Goal: Use online tool/utility: Utilize a website feature to perform a specific function

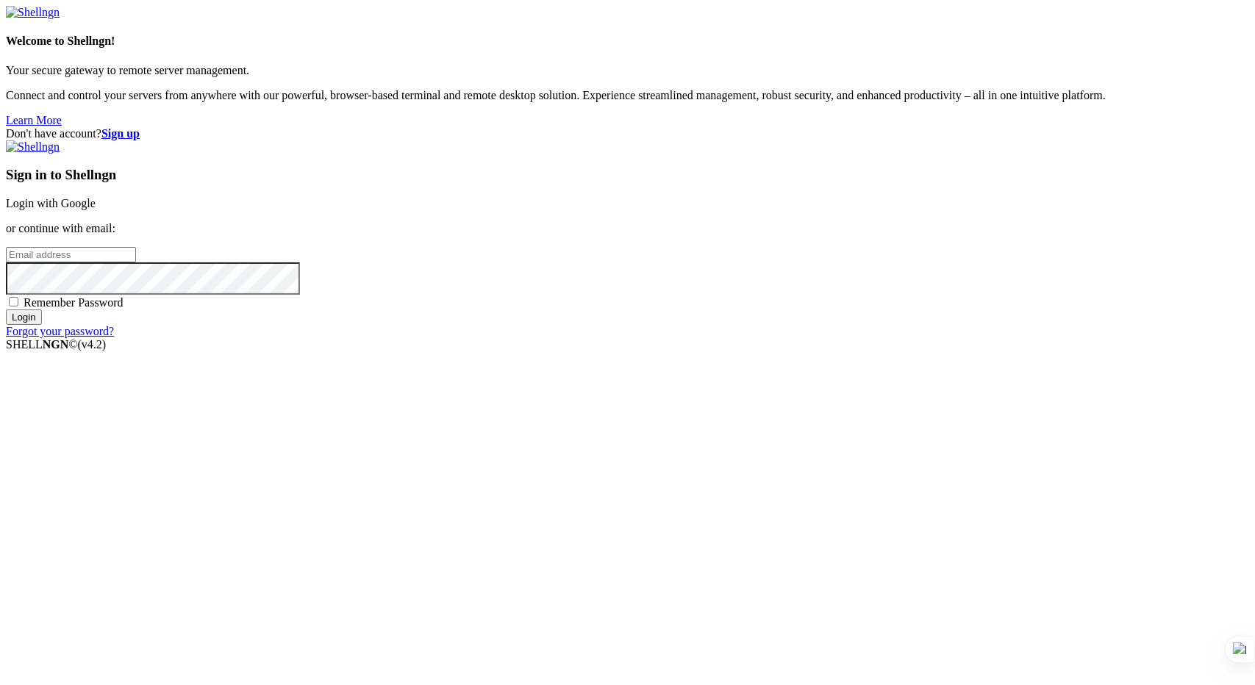
type input "[PERSON_NAME][EMAIL_ADDRESS][DOMAIN_NAME]"
click at [42, 325] on input "Login" at bounding box center [24, 317] width 36 height 15
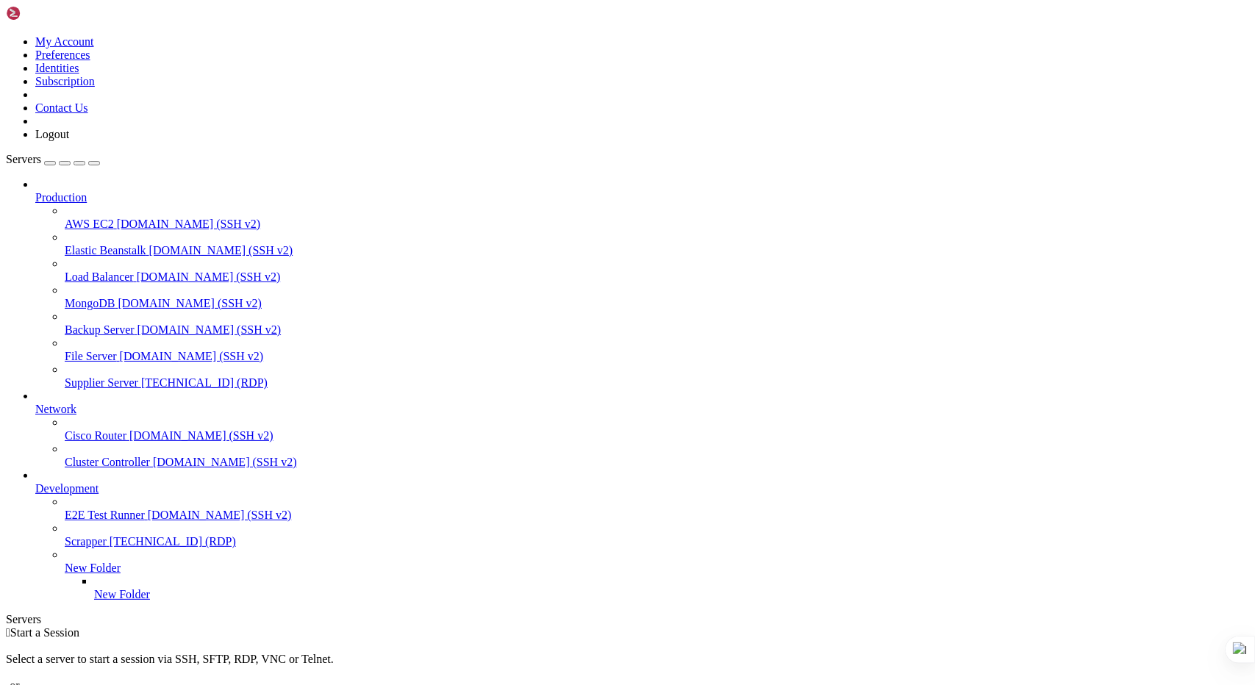
click at [141, 376] on span "[TECHNICAL_ID] (RDP)" at bounding box center [204, 382] width 126 height 13
drag, startPoint x: 1072, startPoint y: 883, endPoint x: 1075, endPoint y: 985, distance: 101.5
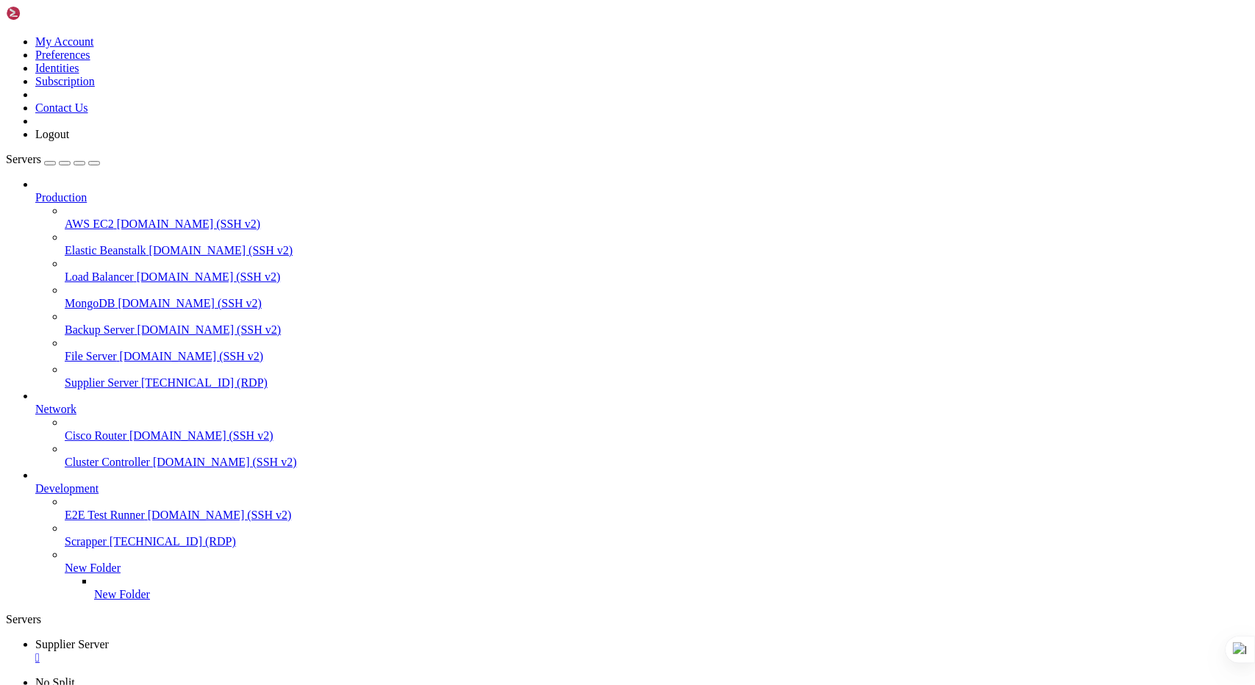
drag, startPoint x: 1071, startPoint y: 927, endPoint x: 1058, endPoint y: 1112, distance: 185.0
drag, startPoint x: 1071, startPoint y: 905, endPoint x: 1068, endPoint y: 999, distance: 94.2
